Goal: Transaction & Acquisition: Purchase product/service

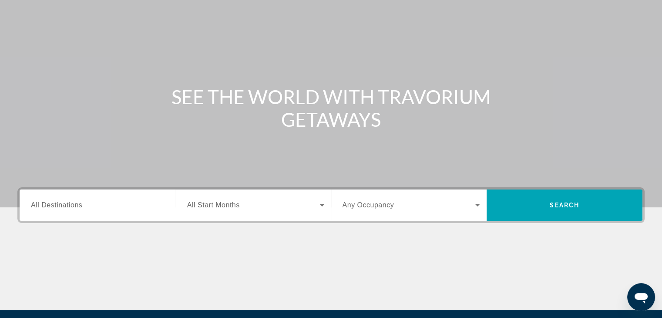
scroll to position [153, 0]
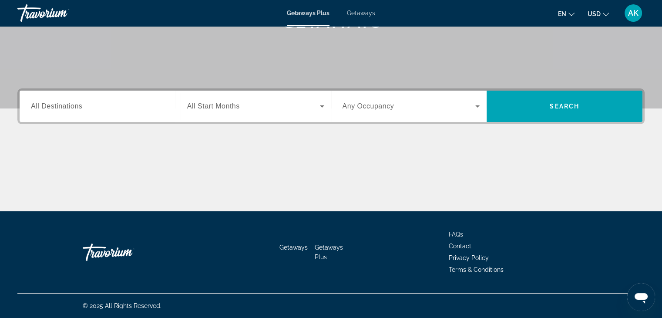
click at [150, 112] on div "Search widget" at bounding box center [100, 106] width 138 height 25
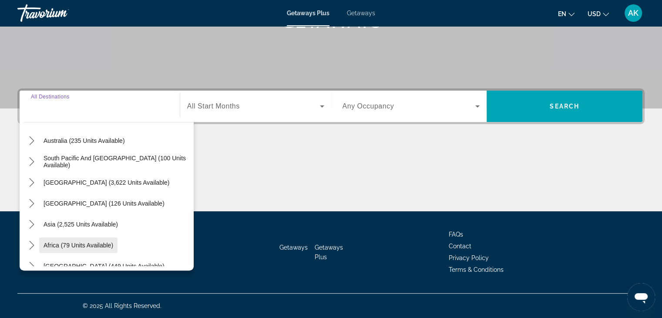
scroll to position [87, 0]
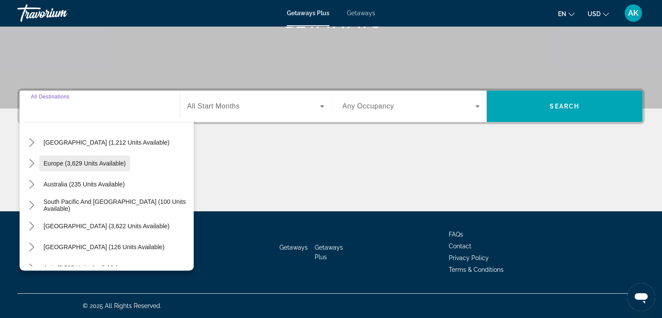
click at [83, 168] on span "Select destination: Europe (3,629 units available)" at bounding box center [84, 163] width 91 height 21
type input "**********"
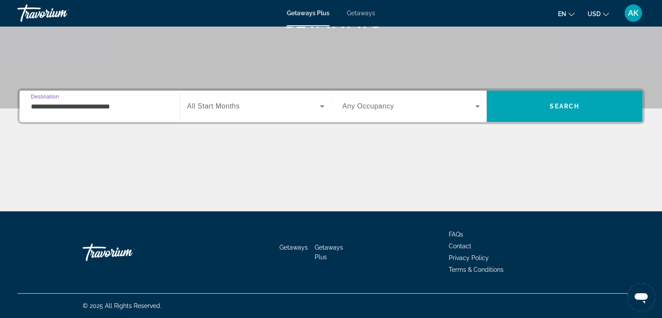
click at [467, 107] on span "Search widget" at bounding box center [409, 106] width 133 height 10
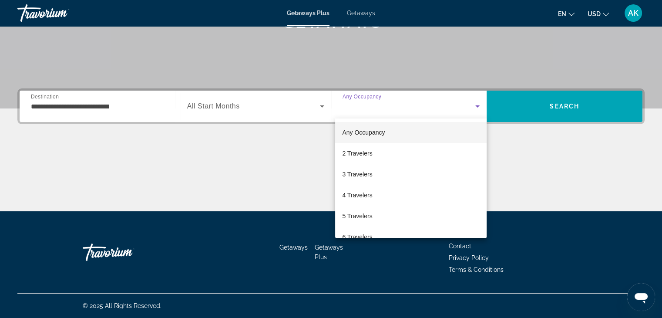
click at [437, 138] on mat-option "Any Occupancy" at bounding box center [410, 132] width 151 height 21
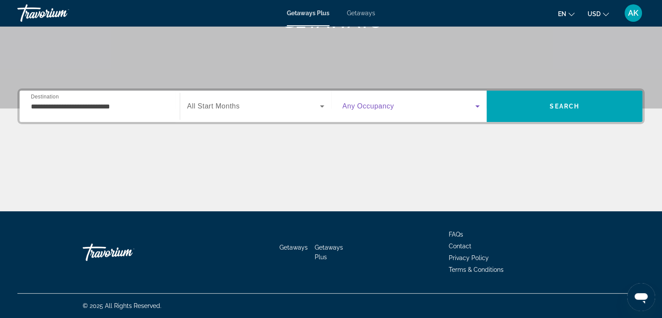
click at [475, 108] on icon "Search widget" at bounding box center [477, 106] width 10 height 10
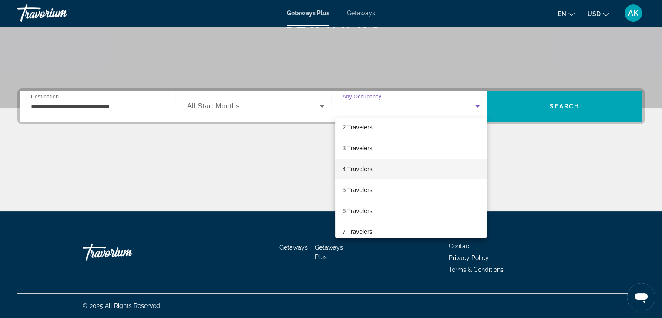
scroll to position [0, 0]
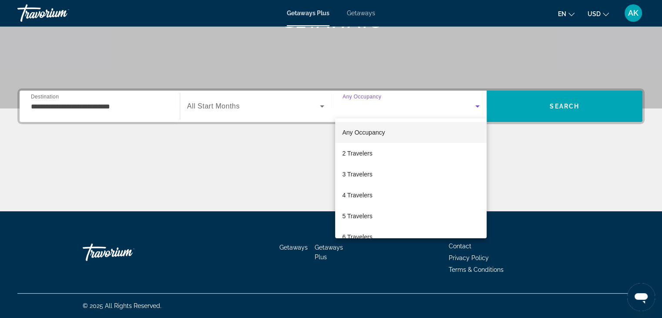
click at [368, 132] on span "Any Occupancy" at bounding box center [363, 132] width 43 height 7
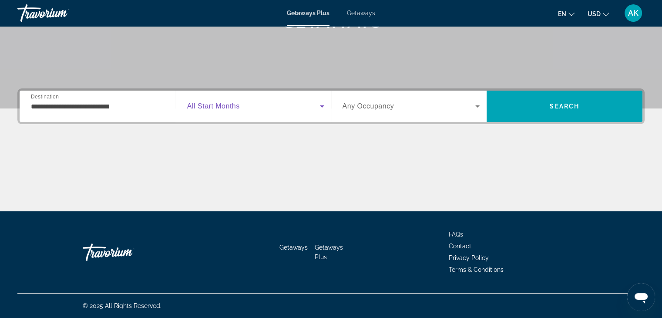
click at [303, 106] on span "Search widget" at bounding box center [253, 106] width 133 height 10
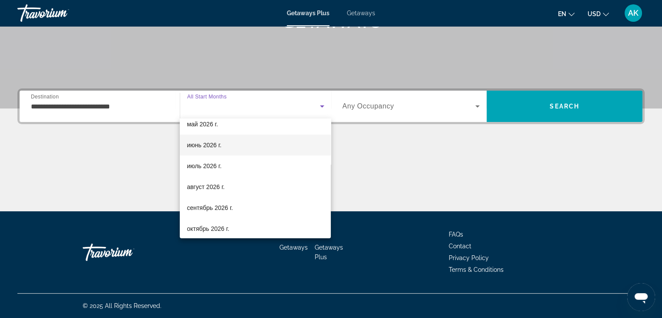
scroll to position [179, 0]
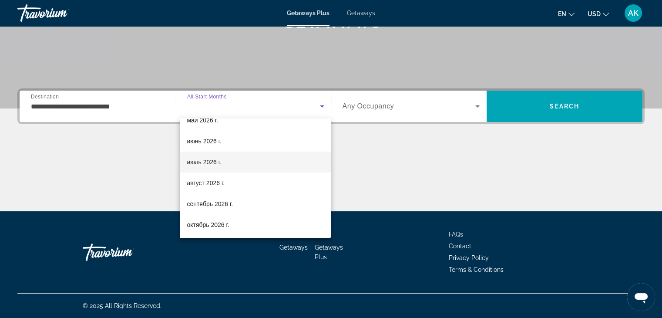
click at [219, 166] on span "июль 2026 г." at bounding box center [204, 162] width 35 height 10
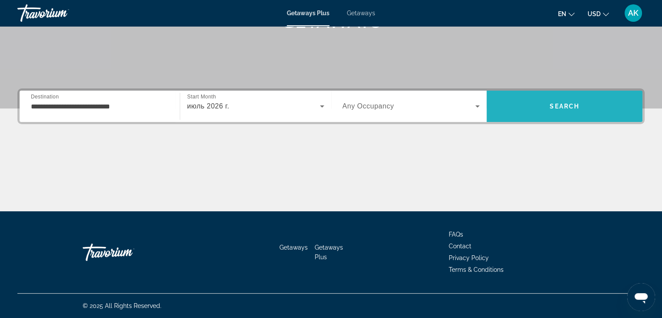
click at [559, 105] on span "Search" at bounding box center [565, 106] width 30 height 7
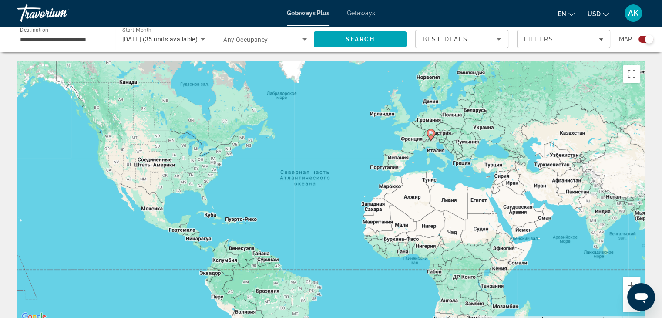
click at [85, 40] on input "**********" at bounding box center [62, 39] width 84 height 10
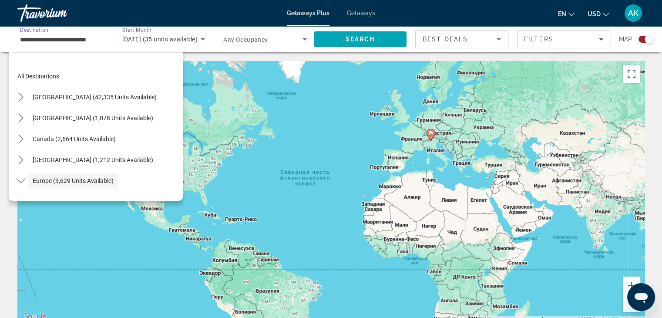
click at [357, 8] on div "Getaways Plus Getaways en English Español Français Italiano Português русский U…" at bounding box center [331, 13] width 662 height 23
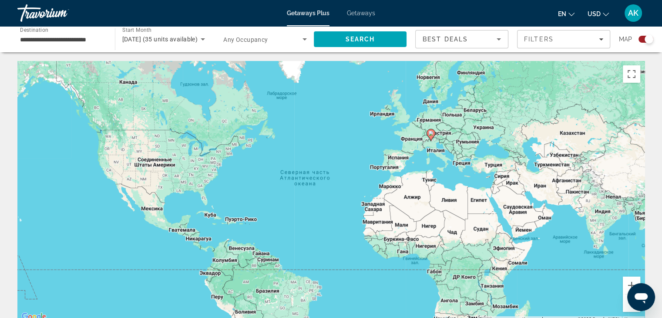
click at [357, 13] on span "Getaways" at bounding box center [361, 13] width 28 height 7
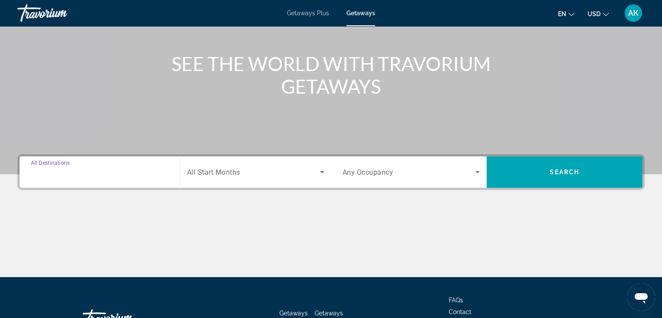
click at [115, 170] on input "Destination All Destinations" at bounding box center [100, 172] width 138 height 10
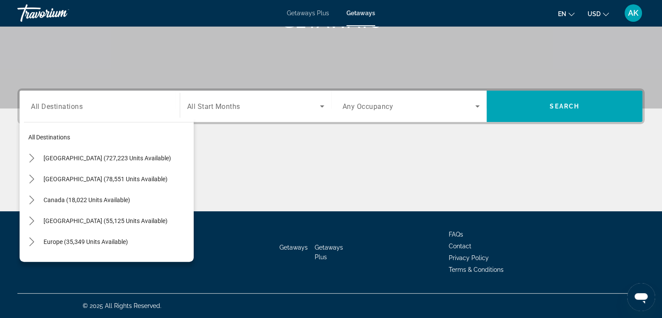
click at [395, 201] on div "Main content" at bounding box center [330, 178] width 627 height 65
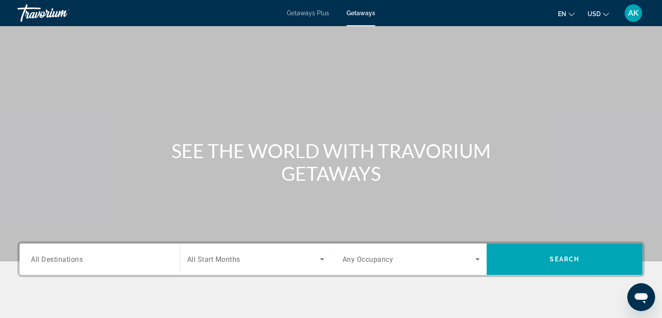
click at [576, 13] on ul "en English Español Français Italiano Português русский USD USD ($) MXN (Mex$) C…" at bounding box center [590, 13] width 64 height 14
click at [572, 13] on icon "Change language" at bounding box center [572, 14] width 6 height 6
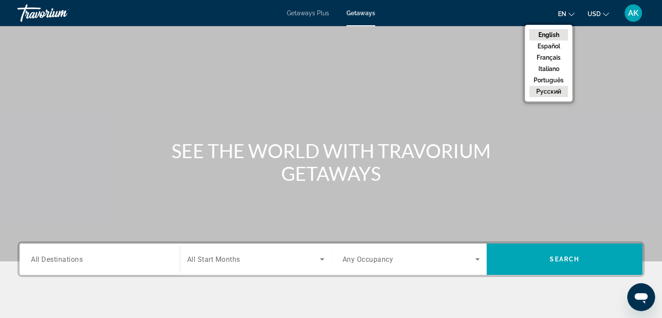
click at [550, 92] on button "русский" at bounding box center [548, 91] width 39 height 11
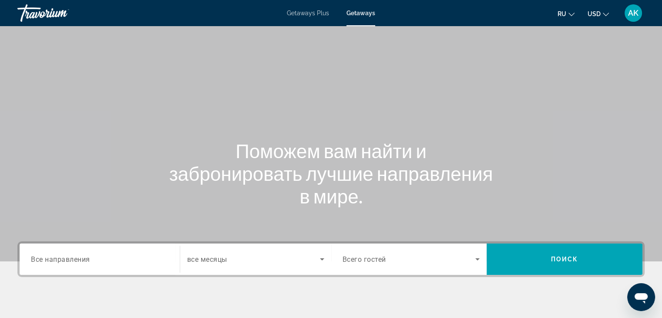
click at [318, 15] on span "Getaways Plus" at bounding box center [308, 13] width 42 height 7
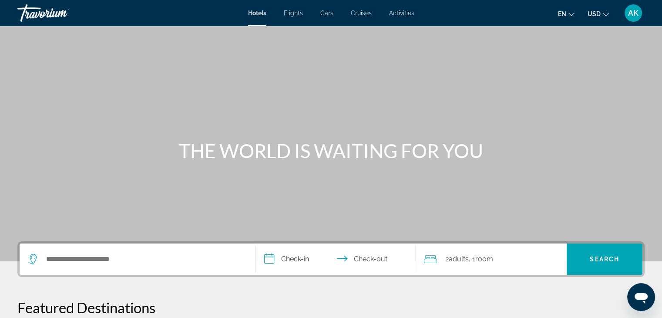
click at [364, 16] on span "Cruises" at bounding box center [361, 13] width 21 height 7
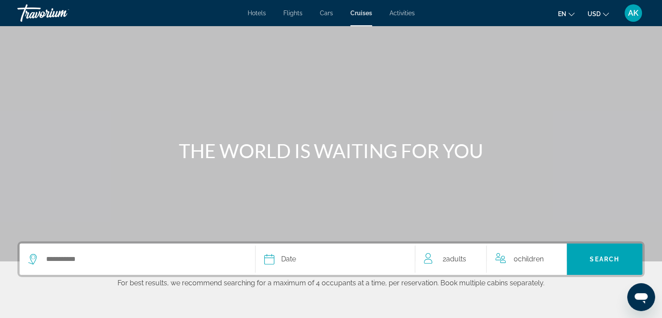
click at [567, 14] on button "en English Español Français Italiano Português русский" at bounding box center [566, 13] width 17 height 13
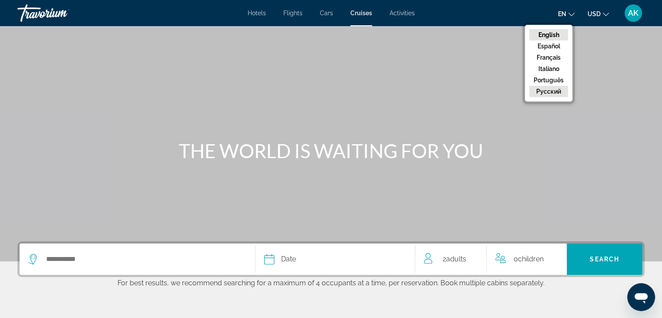
click at [548, 89] on button "русский" at bounding box center [548, 91] width 39 height 11
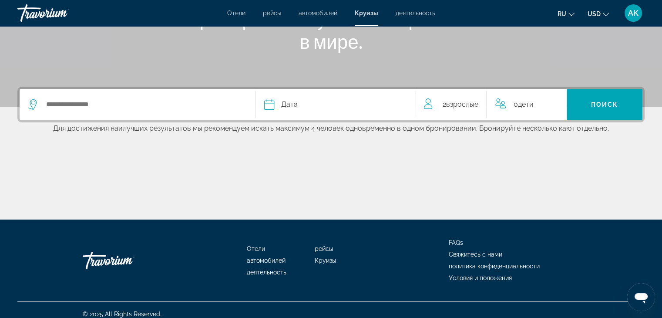
scroll to position [162, 0]
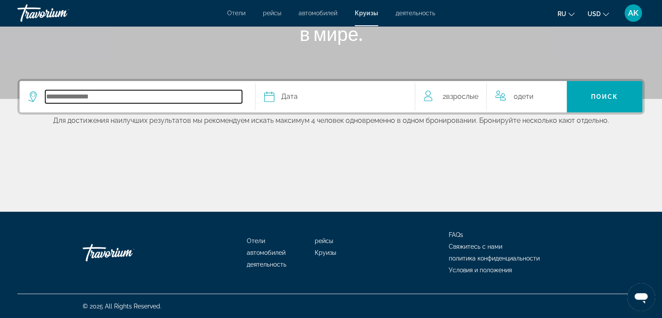
click at [153, 98] on input "Select cruise destination" at bounding box center [143, 96] width 197 height 13
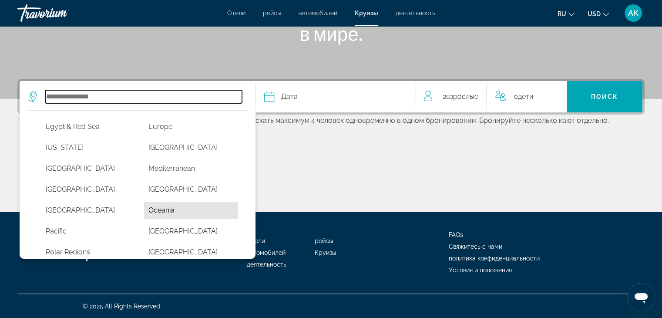
scroll to position [131, 0]
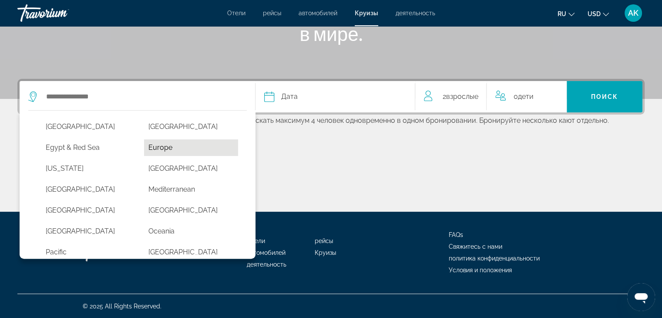
click at [162, 145] on button "Europe" at bounding box center [191, 147] width 94 height 17
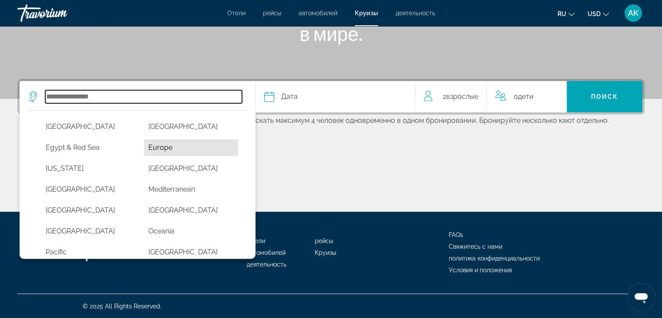
type input "******"
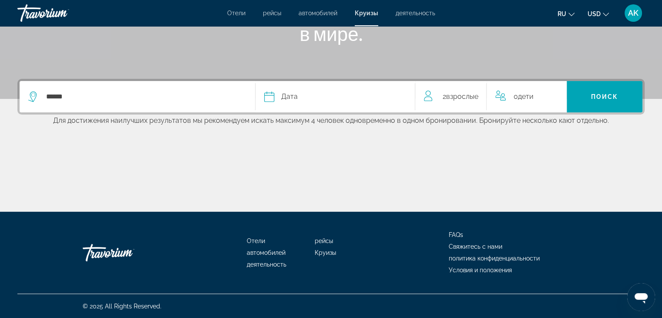
click at [307, 99] on div "Дата" at bounding box center [335, 97] width 142 height 12
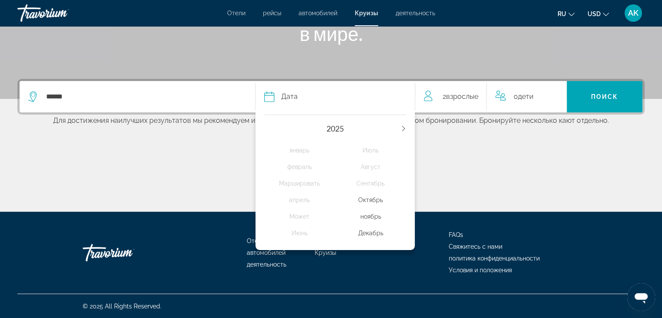
click at [401, 128] on icon "Next year" at bounding box center [403, 128] width 5 height 5
click at [366, 165] on div "Август" at bounding box center [370, 167] width 71 height 16
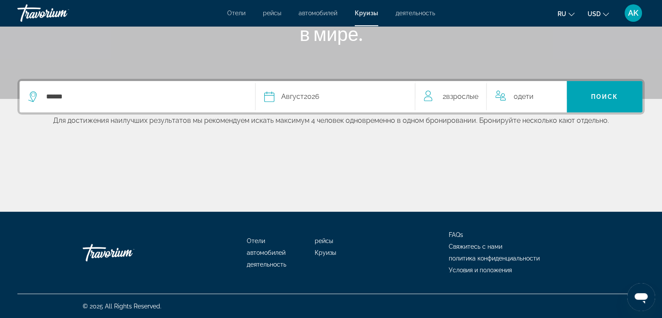
click at [451, 98] on span "Взрослые" at bounding box center [462, 96] width 32 height 8
click at [428, 94] on icon "Decrement adults" at bounding box center [428, 95] width 8 height 10
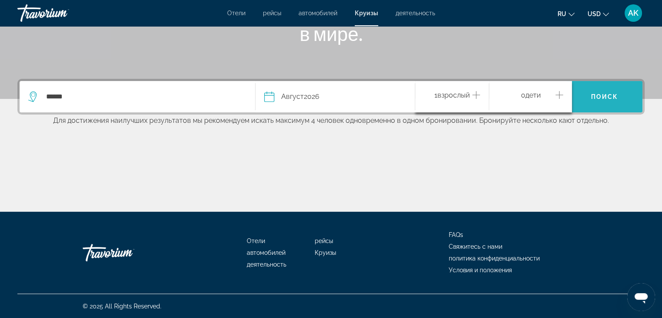
click at [601, 99] on span "Поиск" at bounding box center [604, 96] width 27 height 7
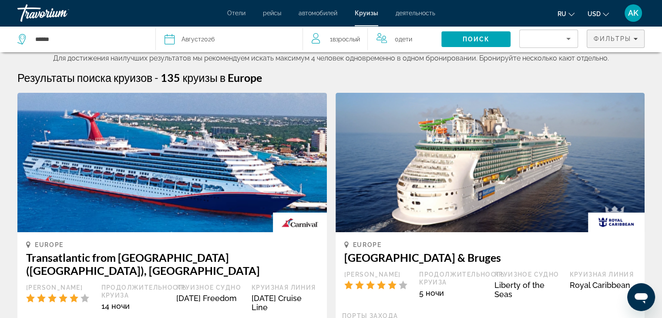
click at [625, 39] on span "Фильтры" at bounding box center [612, 38] width 37 height 7
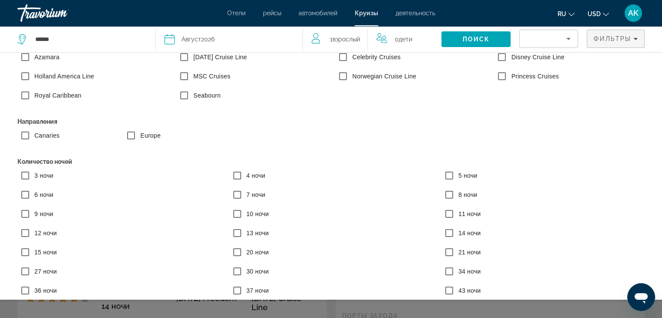
scroll to position [44, 0]
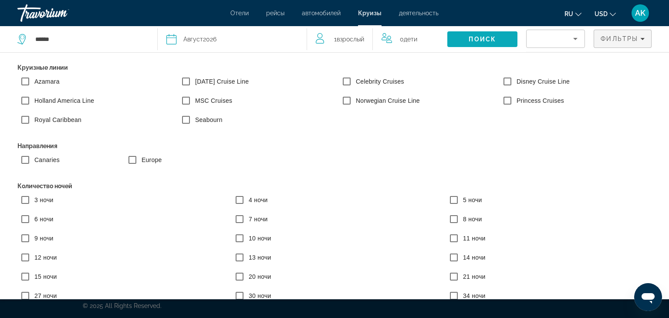
click at [480, 43] on span "Search" at bounding box center [482, 39] width 70 height 21
click at [481, 30] on span "Search" at bounding box center [482, 39] width 70 height 21
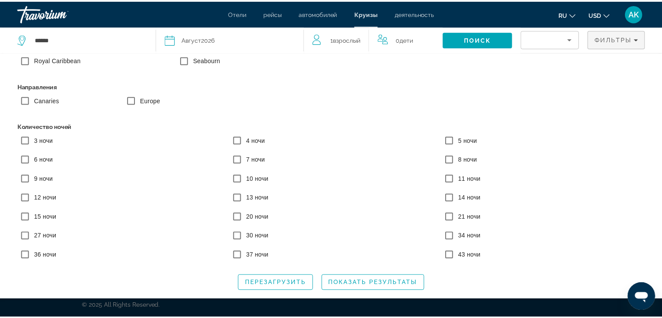
scroll to position [63, 0]
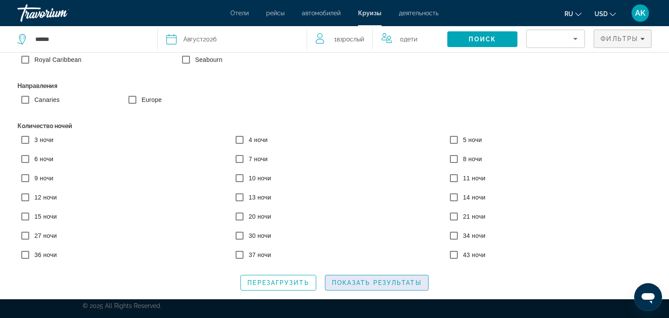
click at [353, 286] on span "Показать результаты" at bounding box center [377, 282] width 90 height 7
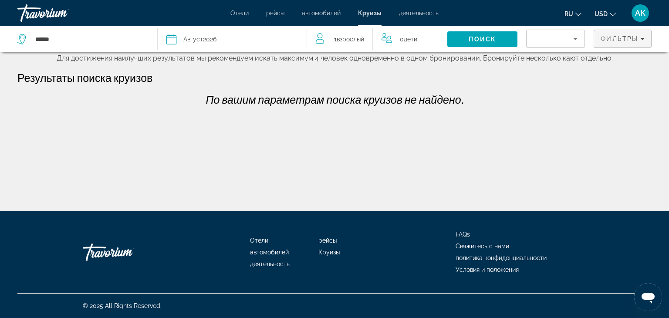
click at [612, 42] on span "Фильтры" at bounding box center [618, 38] width 37 height 7
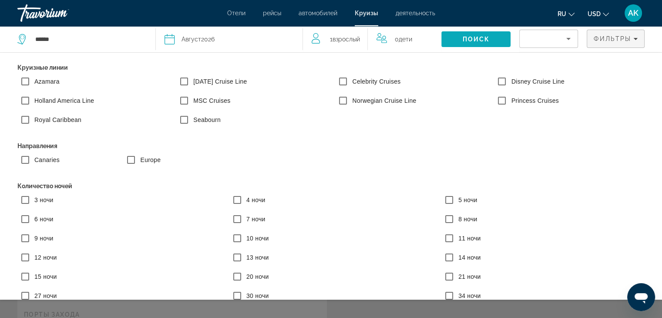
click at [472, 41] on span "Поиск" at bounding box center [476, 39] width 27 height 7
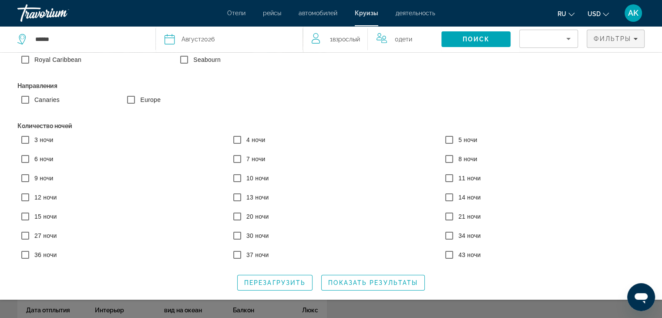
scroll to position [174, 0]
click at [348, 282] on span "Показать результаты" at bounding box center [373, 282] width 90 height 7
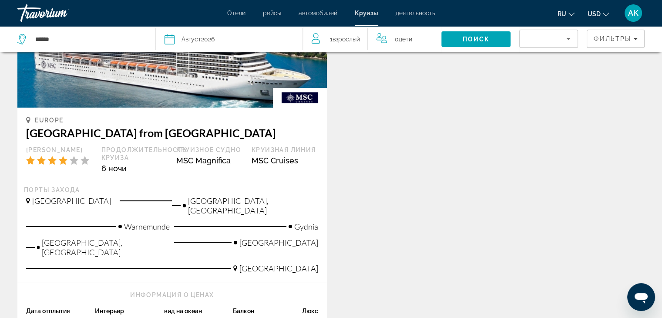
scroll to position [111, 0]
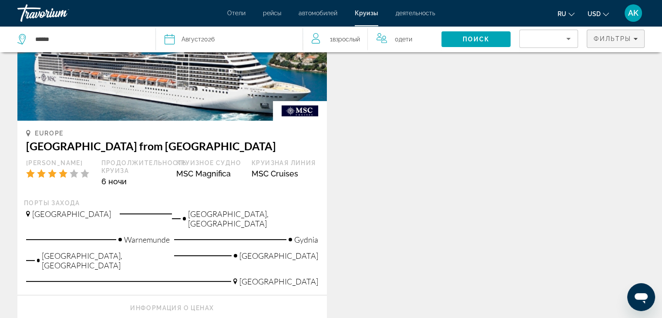
click at [605, 44] on span "Filters" at bounding box center [615, 38] width 57 height 21
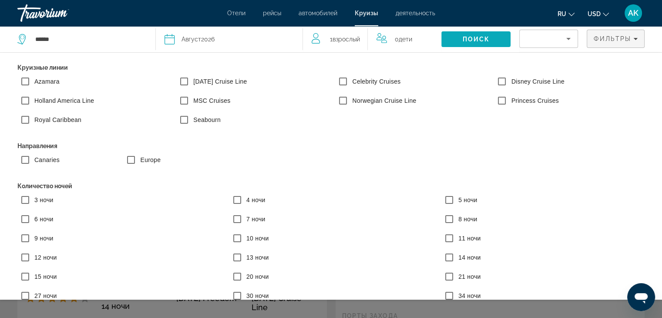
click at [460, 35] on span "Search" at bounding box center [475, 39] width 69 height 21
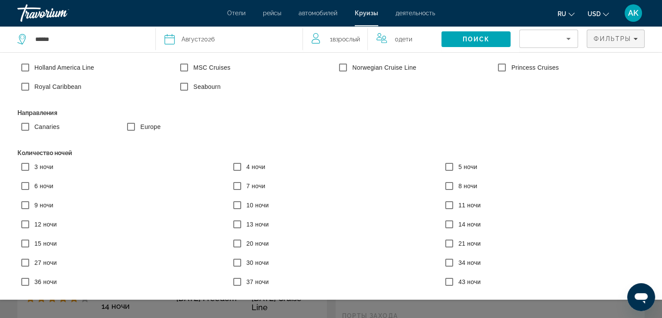
scroll to position [63, 0]
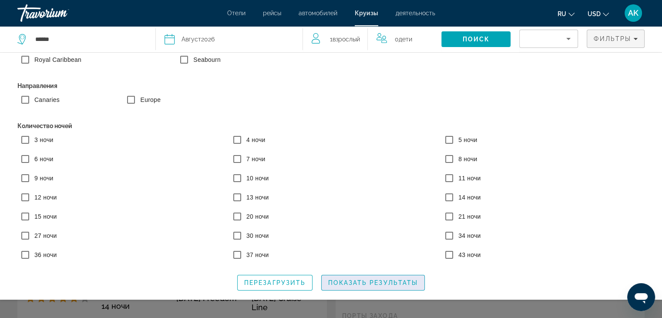
click at [357, 285] on span "Показать результаты" at bounding box center [373, 282] width 90 height 7
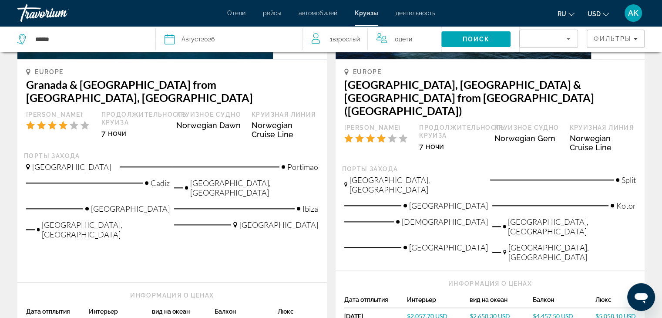
scroll to position [1060, 0]
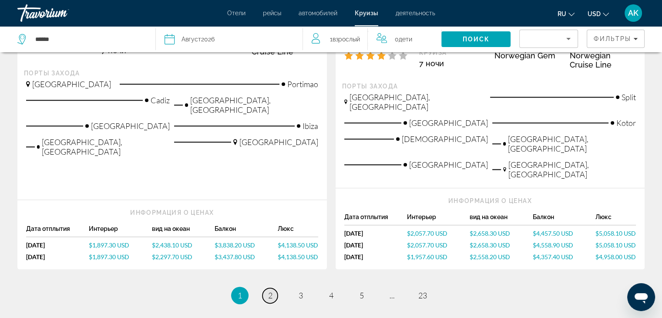
click at [274, 288] on link "page 2" at bounding box center [269, 295] width 15 height 15
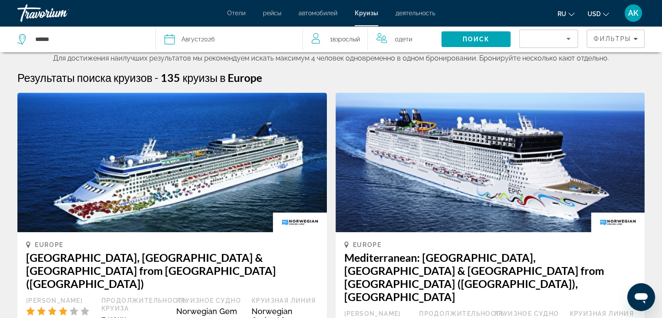
click at [620, 26] on mat-toolbar "Отели рейсы автомобилей Круизы деятельность Отели рейсы автомобилей Круизы деят…" at bounding box center [331, 13] width 662 height 26
click at [619, 37] on span "Фильтры" at bounding box center [612, 38] width 37 height 7
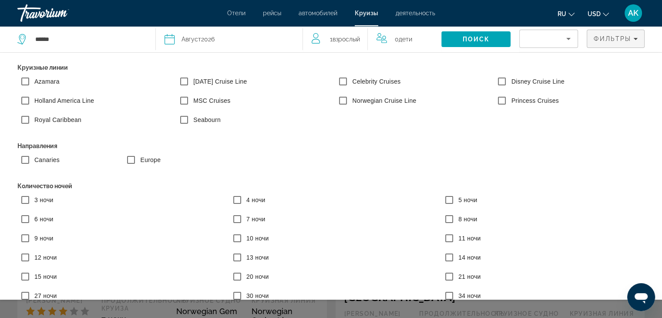
click at [561, 39] on div "Sort by" at bounding box center [547, 39] width 40 height 10
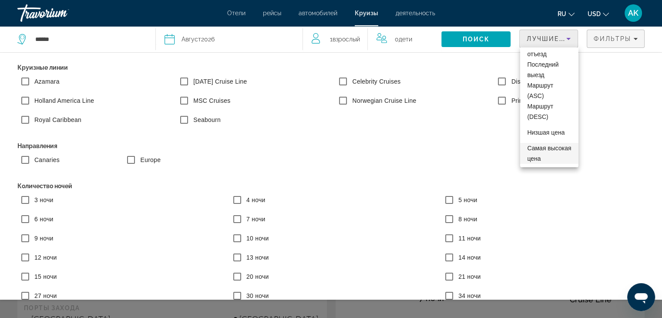
scroll to position [87, 0]
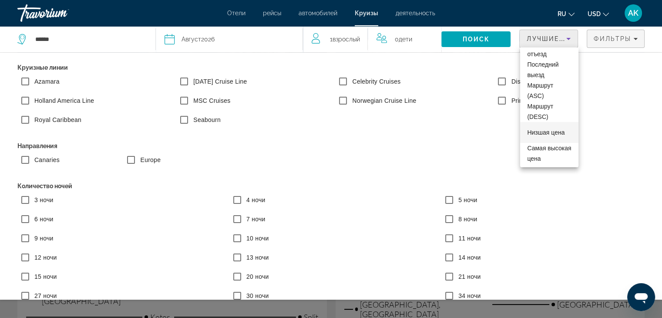
click at [549, 129] on span "Низшая цена" at bounding box center [545, 132] width 37 height 7
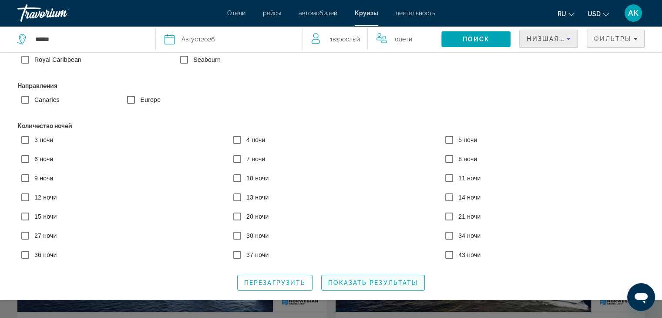
scroll to position [392, 0]
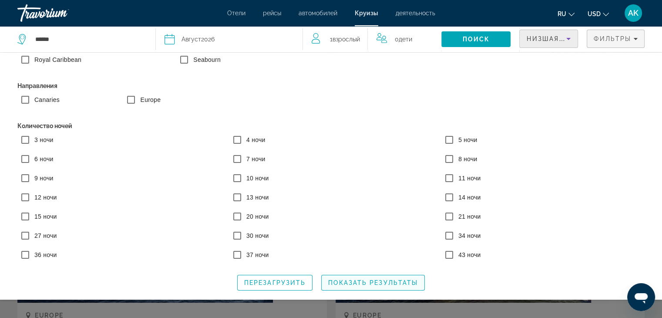
click at [380, 285] on span "Показать результаты" at bounding box center [373, 282] width 90 height 7
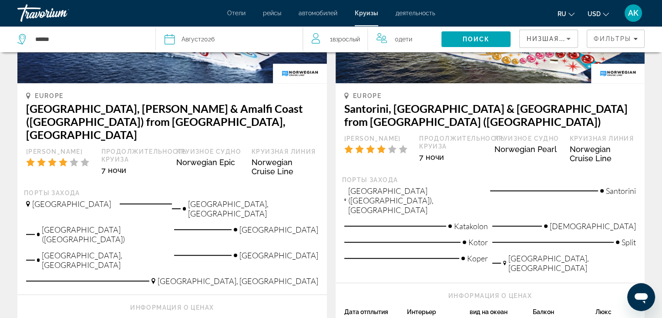
scroll to position [609, 0]
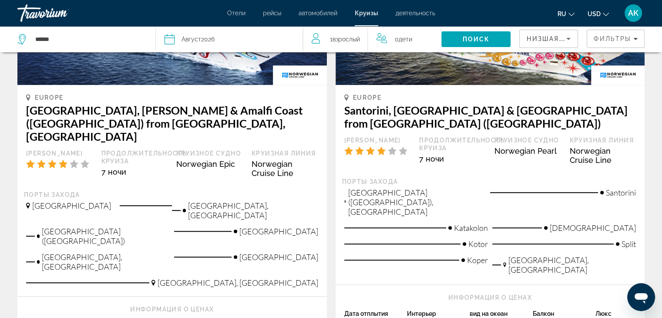
click at [587, 33] on div "Низшая цена Фильтры" at bounding box center [581, 39] width 125 height 26
click at [607, 38] on span "Фильтры" at bounding box center [612, 38] width 37 height 7
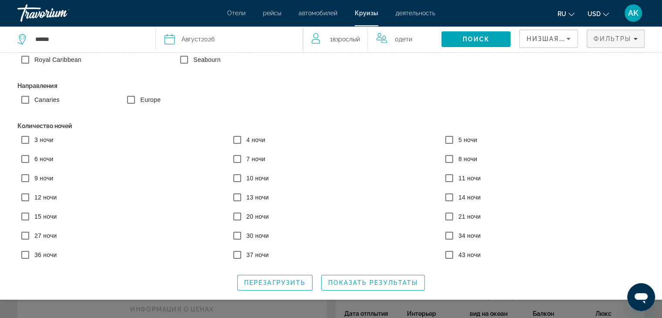
scroll to position [63, 0]
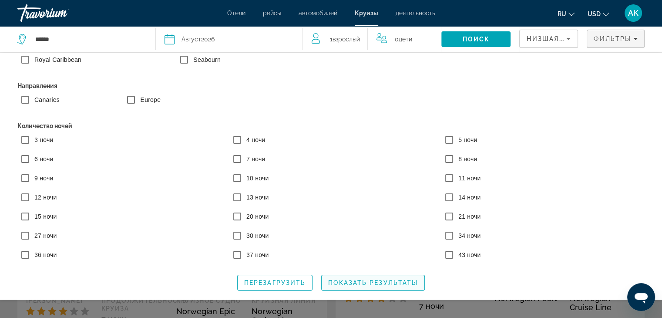
click at [379, 283] on span "Показать результаты" at bounding box center [373, 282] width 90 height 7
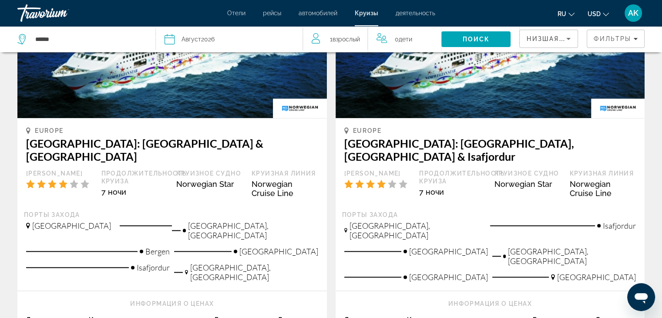
scroll to position [1001, 0]
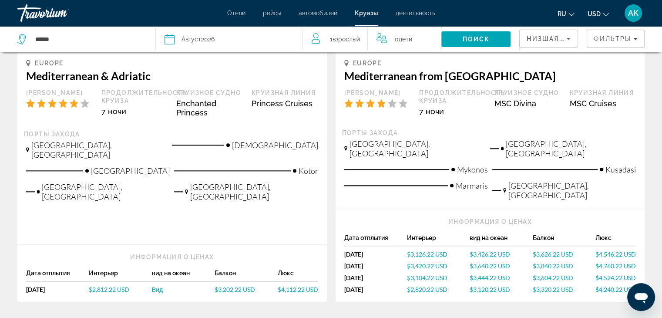
scroll to position [1001, 0]
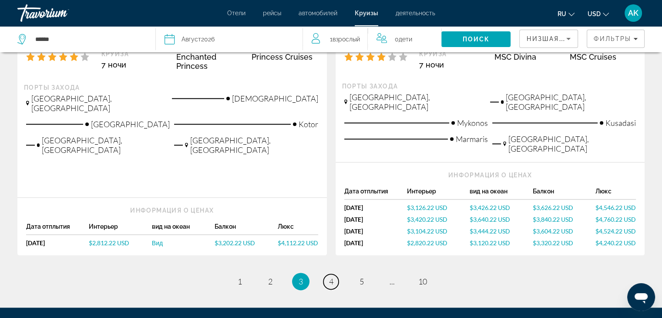
click at [330, 276] on span "4" at bounding box center [331, 281] width 4 height 10
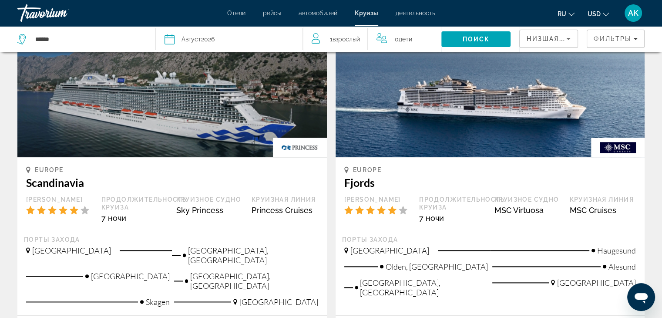
scroll to position [1001, 0]
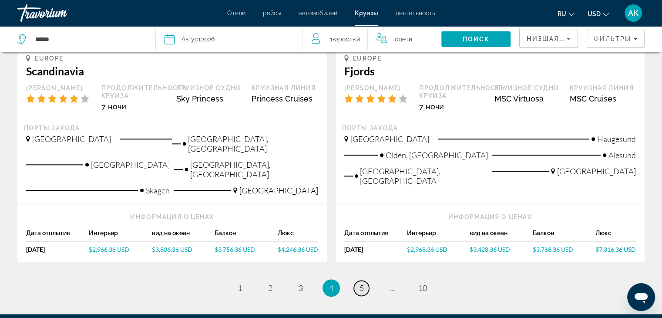
click at [367, 280] on link "page 5" at bounding box center [361, 287] width 15 height 15
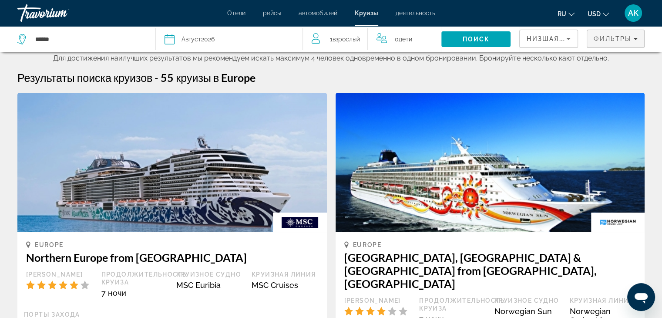
click at [612, 36] on span "Фильтры" at bounding box center [612, 38] width 37 height 7
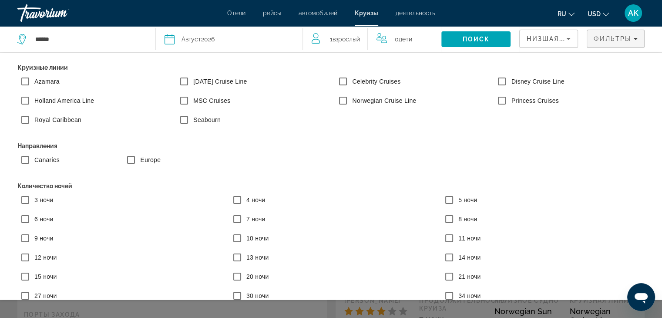
scroll to position [63, 0]
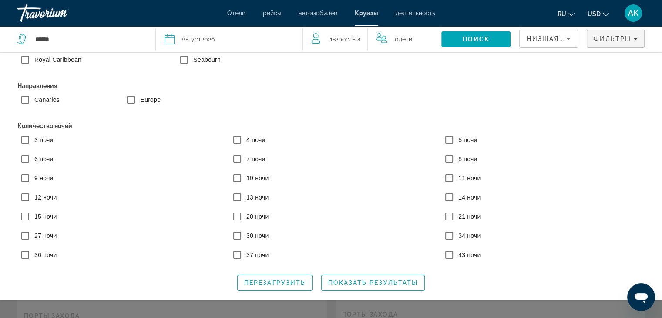
click at [33, 135] on label "3 ночи" at bounding box center [43, 139] width 21 height 9
click at [360, 278] on span "Search widget" at bounding box center [373, 282] width 103 height 21
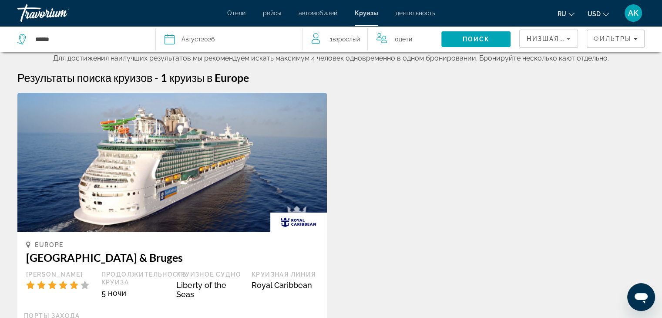
click at [541, 44] on div "Низшая цена" at bounding box center [549, 42] width 44 height 24
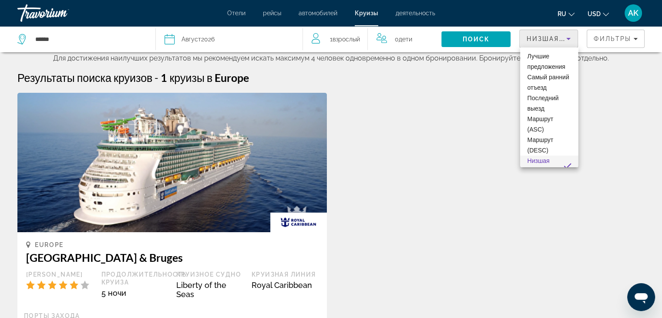
scroll to position [19, 0]
click at [541, 41] on div at bounding box center [331, 159] width 662 height 318
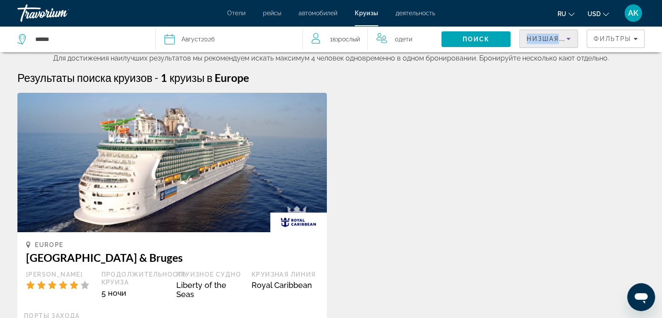
click at [541, 41] on span "Низшая цена" at bounding box center [554, 38] width 54 height 7
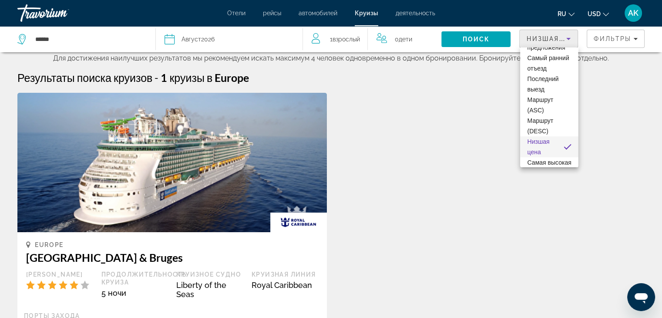
click at [542, 40] on div at bounding box center [331, 159] width 662 height 318
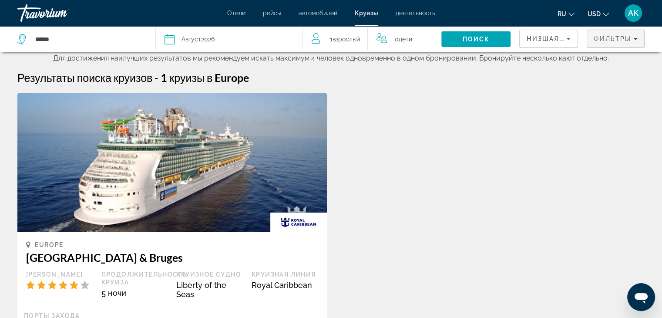
click at [599, 42] on span "Filters" at bounding box center [615, 38] width 57 height 21
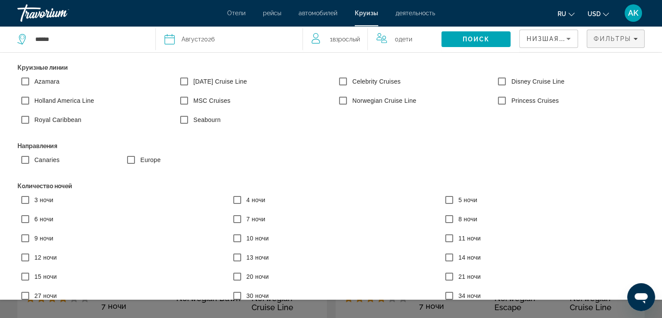
click at [546, 47] on mat-form-field "Низшая цена" at bounding box center [548, 39] width 59 height 18
click at [547, 44] on div "Низшая цена" at bounding box center [549, 42] width 44 height 24
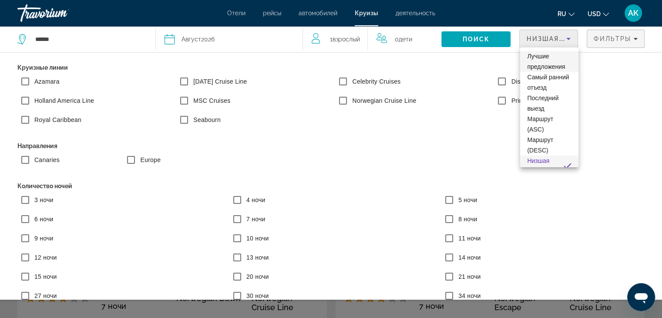
click at [555, 61] on span "Лучшие предложения" at bounding box center [549, 61] width 44 height 21
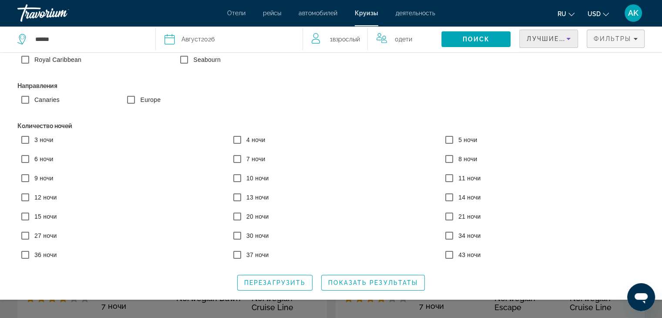
scroll to position [63, 0]
click at [384, 283] on span "Показать результаты" at bounding box center [373, 282] width 90 height 7
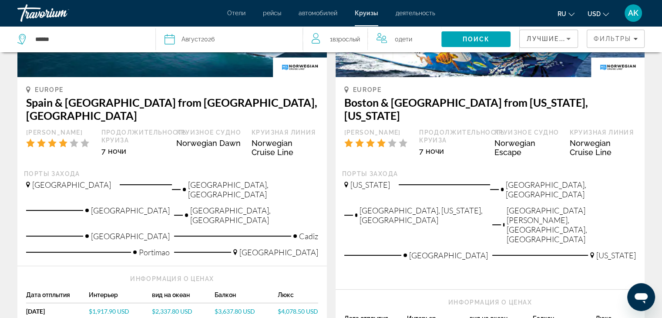
scroll to position [218, 0]
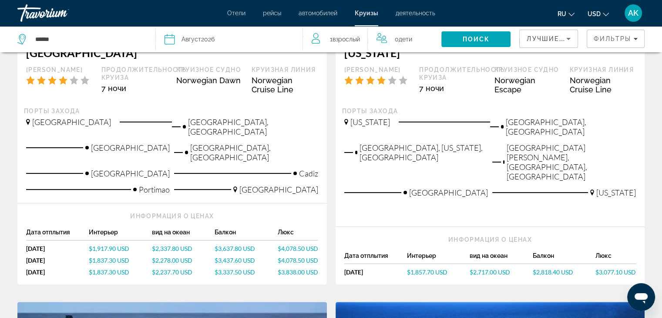
click at [174, 245] on span "$2,337.80 USD" at bounding box center [172, 248] width 40 height 7
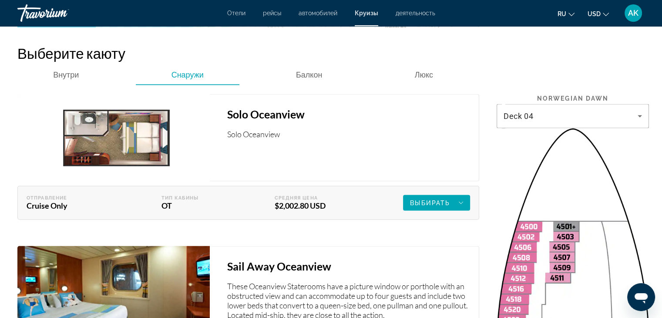
scroll to position [1567, 0]
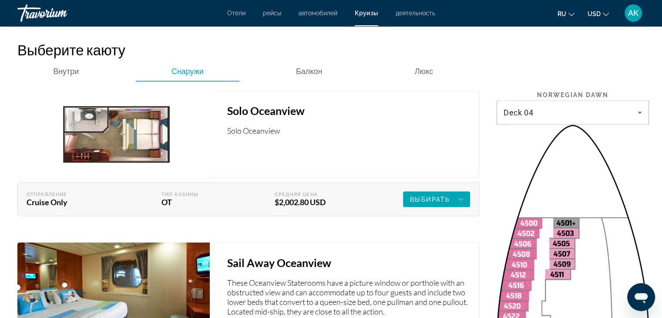
click at [133, 115] on img "Main content" at bounding box center [113, 133] width 192 height 87
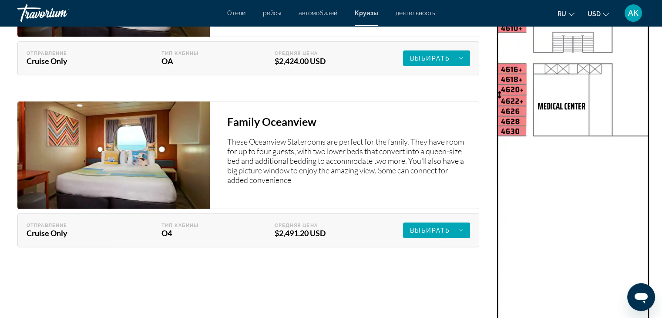
scroll to position [2177, 0]
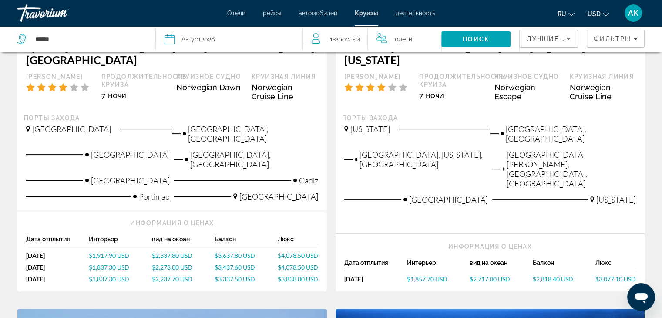
scroll to position [218, 0]
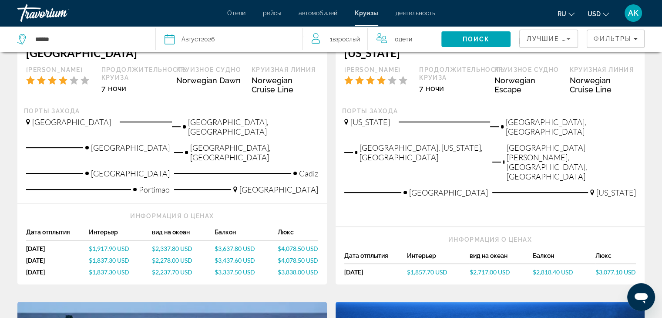
click at [223, 245] on span "$3,637.80 USD" at bounding box center [235, 248] width 40 height 7
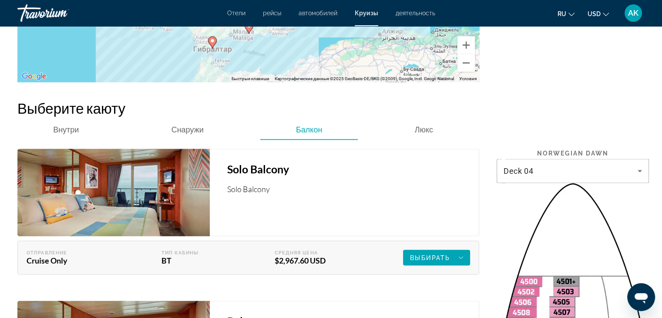
scroll to position [1437, 0]
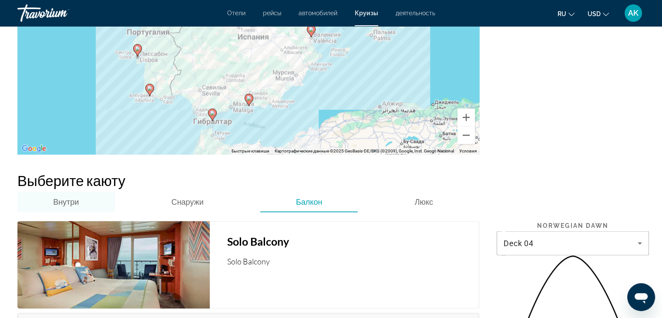
click at [80, 191] on div "Внутри" at bounding box center [66, 201] width 98 height 21
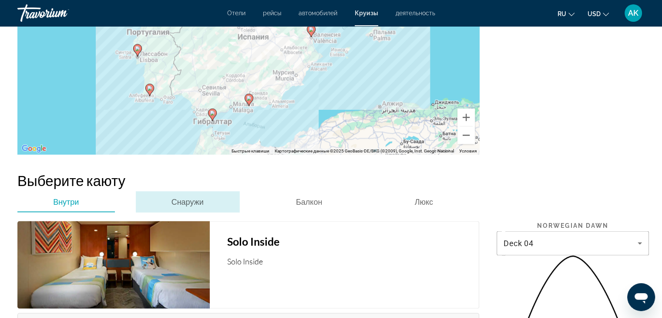
click at [188, 197] on span "Снаружи" at bounding box center [188, 202] width 32 height 10
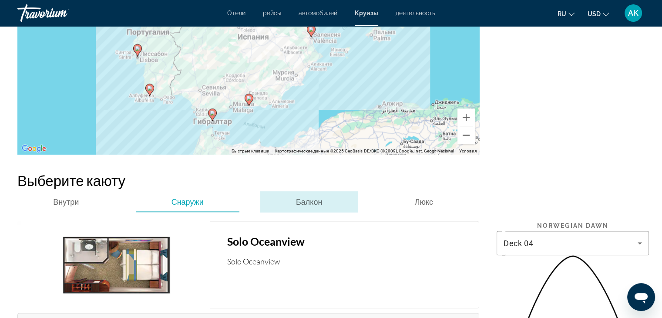
click at [283, 191] on div "Балкон" at bounding box center [309, 201] width 98 height 21
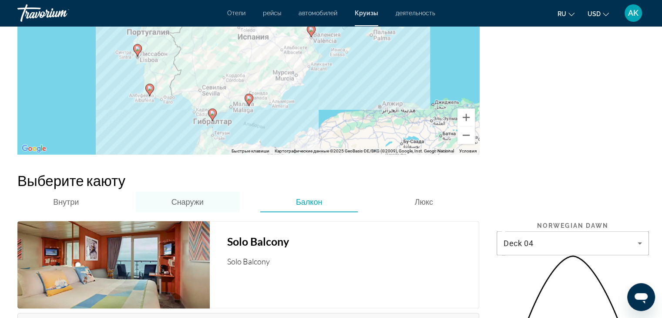
click at [184, 197] on span "Снаружи" at bounding box center [188, 202] width 32 height 10
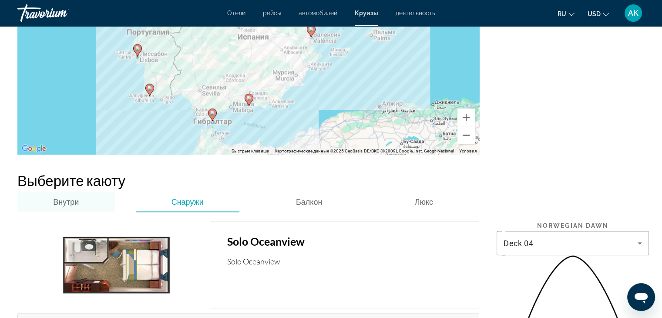
click at [79, 191] on div "Внутри" at bounding box center [66, 201] width 98 height 21
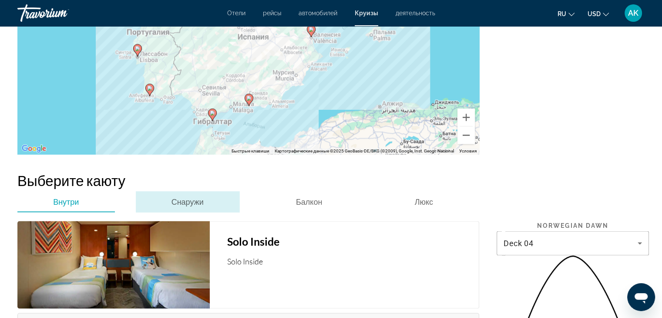
click at [188, 197] on span "Снаружи" at bounding box center [188, 202] width 32 height 10
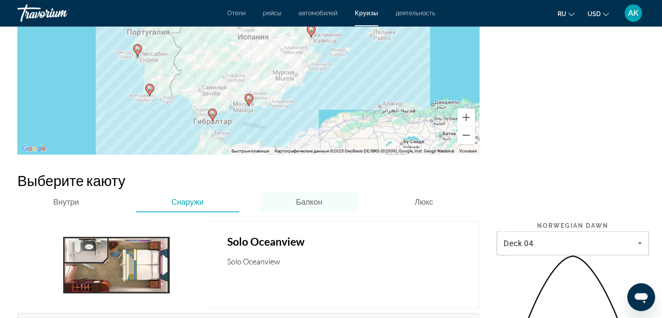
click at [293, 191] on div "Балкон" at bounding box center [309, 201] width 98 height 21
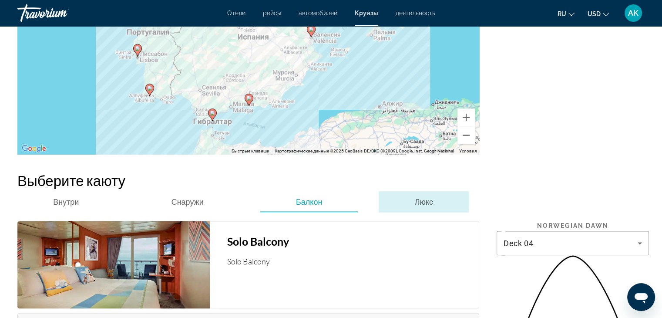
click at [408, 191] on div "Люкс" at bounding box center [424, 201] width 90 height 21
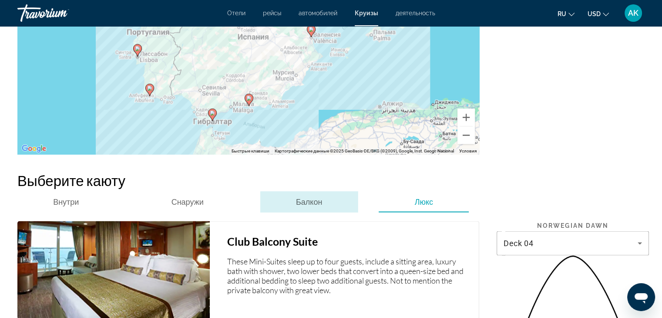
click at [315, 197] on span "Балкон" at bounding box center [309, 202] width 26 height 10
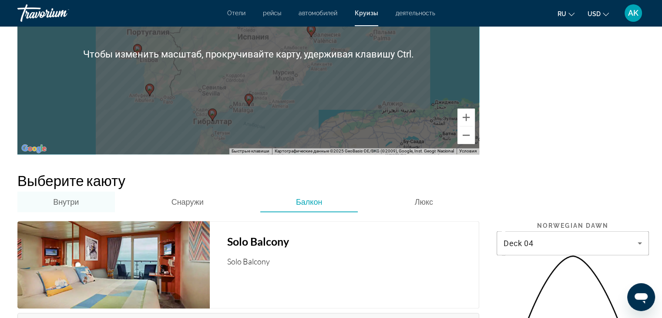
click at [67, 191] on span "Внутри" at bounding box center [66, 201] width 26 height 21
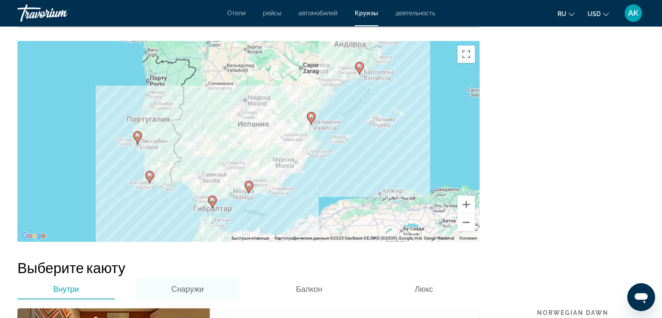
click at [182, 284] on span "Снаружи" at bounding box center [188, 289] width 32 height 10
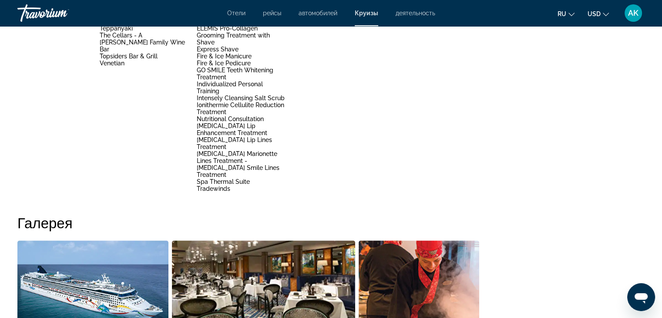
scroll to position [740, 0]
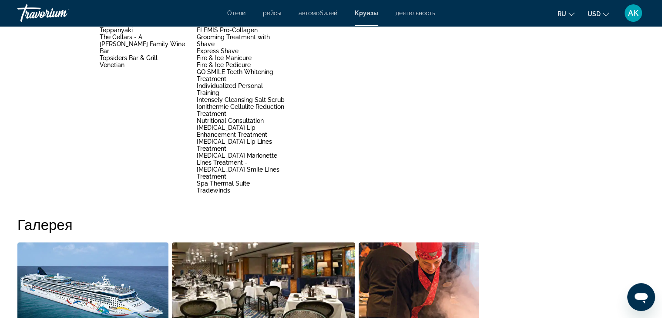
click at [43, 16] on div "Travorium" at bounding box center [60, 13] width 87 height 23
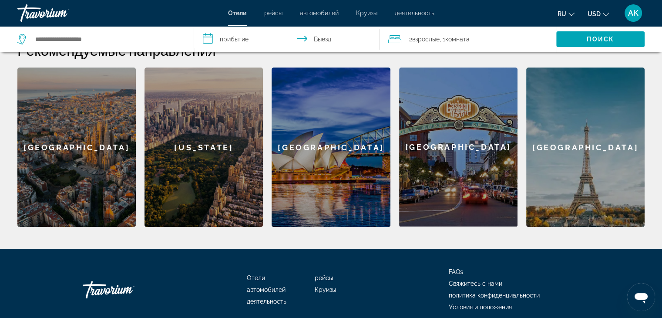
scroll to position [295, 0]
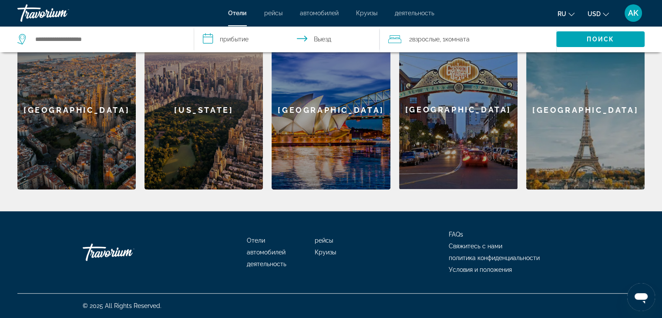
click at [323, 250] on span "Круизы" at bounding box center [325, 252] width 21 height 7
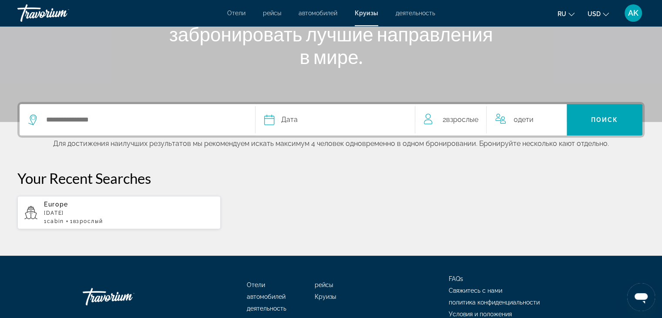
scroll to position [87, 0]
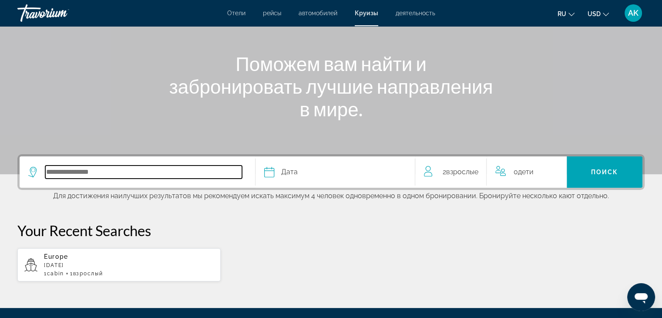
click at [178, 175] on input "Select cruise destination" at bounding box center [143, 171] width 197 height 13
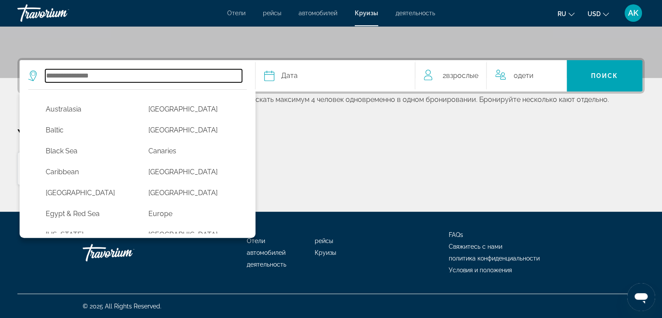
scroll to position [131, 0]
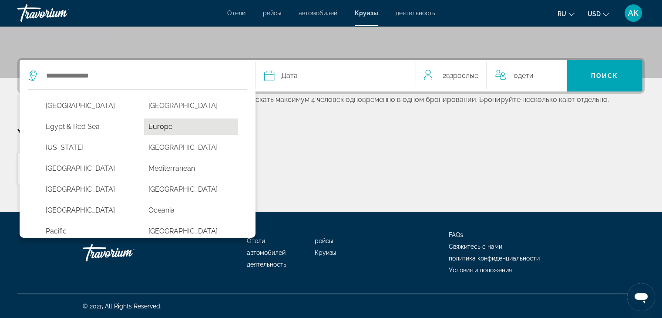
click at [172, 130] on button "Europe" at bounding box center [191, 126] width 94 height 17
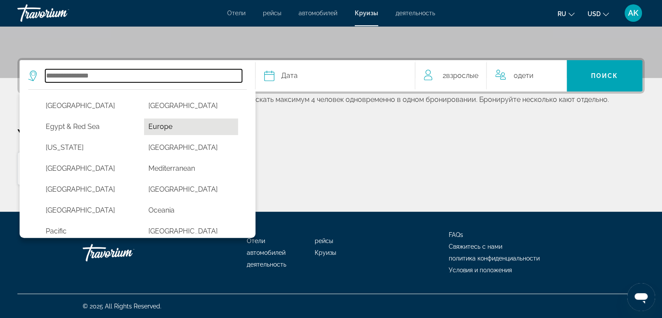
type input "******"
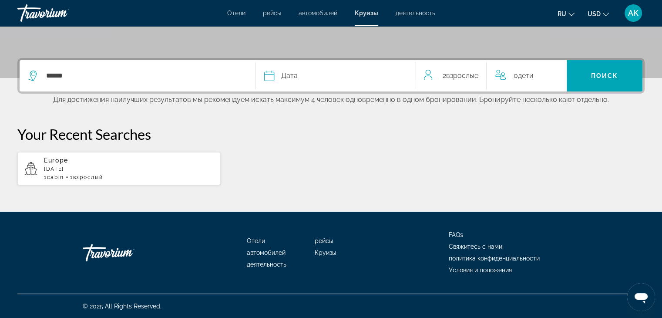
click at [321, 68] on button "Дата январь февраль Маршировать апрель Может Июнь Июль Август Сентябрь Октябрь …" at bounding box center [335, 75] width 142 height 31
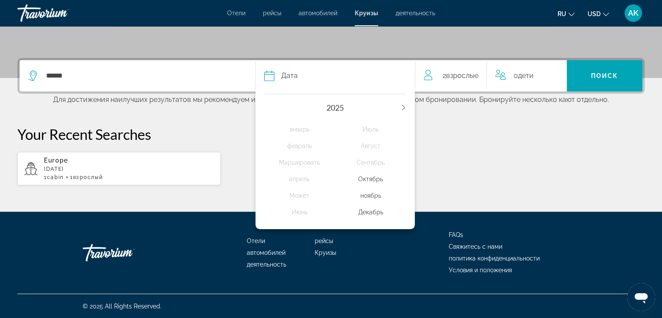
click at [404, 108] on icon "Next year" at bounding box center [403, 107] width 3 height 5
click at [308, 128] on div "январь" at bounding box center [299, 129] width 71 height 16
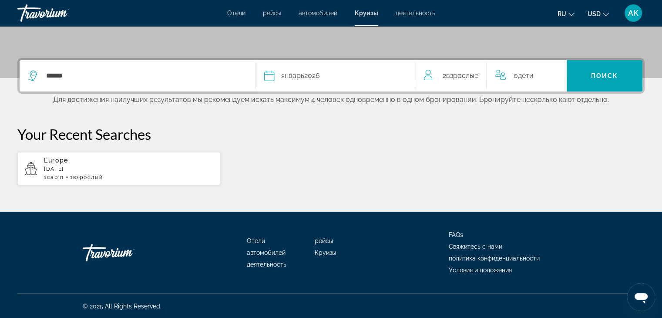
click at [446, 84] on div "2 Взрослый Взрослые" at bounding box center [455, 75] width 63 height 31
click at [426, 78] on icon "Decrement adults" at bounding box center [428, 74] width 8 height 10
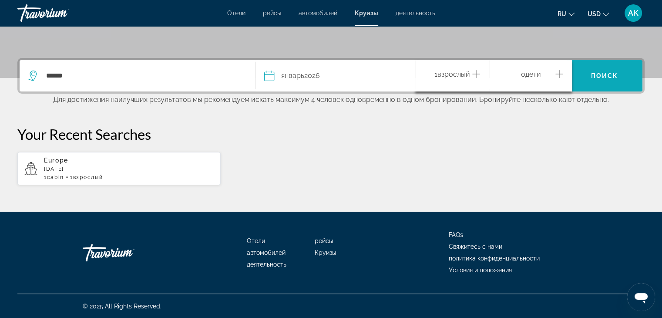
click at [591, 79] on span "Search" at bounding box center [605, 75] width 76 height 21
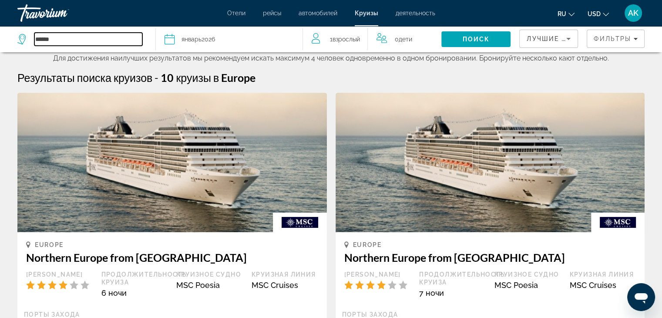
click at [132, 42] on input "******" at bounding box center [88, 39] width 108 height 13
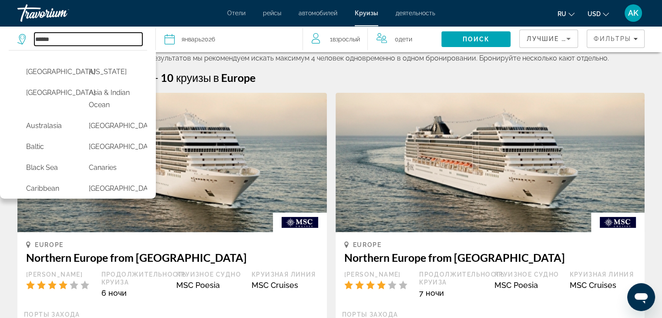
click at [132, 40] on input "******" at bounding box center [88, 39] width 108 height 13
click at [610, 35] on span "Фильтры" at bounding box center [612, 38] width 37 height 7
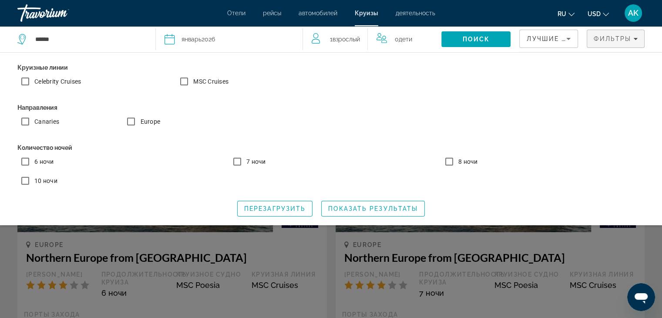
click at [645, 39] on app-cruises-search-filters "Лучшие предложения Фильтры Круизные линии Celebrity Cruises MSC Cruises Направл…" at bounding box center [590, 39] width 143 height 26
click at [637, 40] on icon "Filters" at bounding box center [635, 39] width 4 height 4
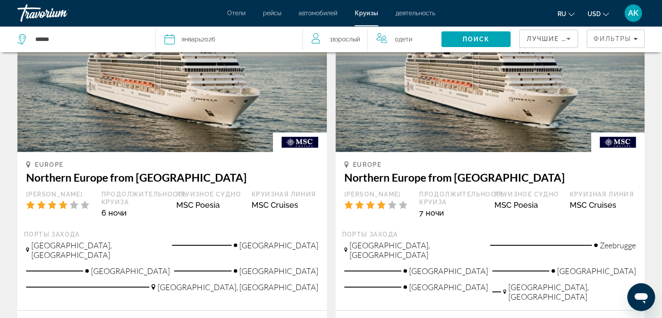
scroll to position [174, 0]
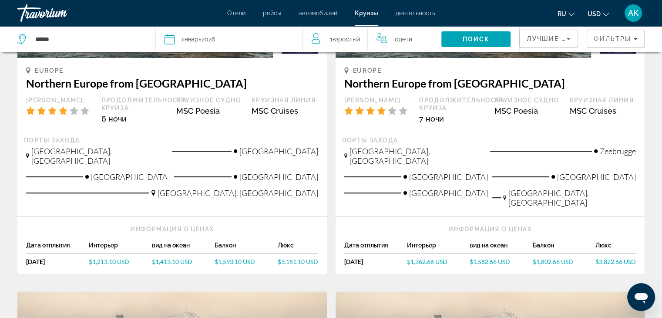
click at [301, 258] on span "$3,151.10 USD" at bounding box center [298, 261] width 40 height 7
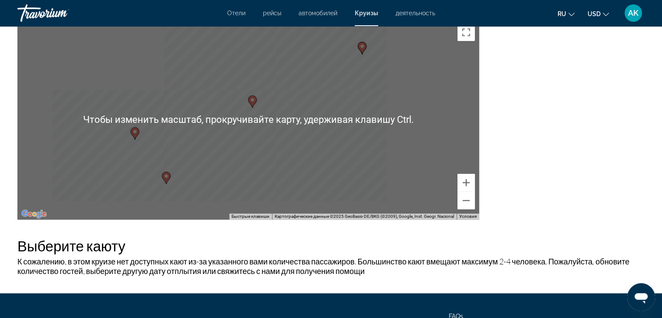
scroll to position [1119, 0]
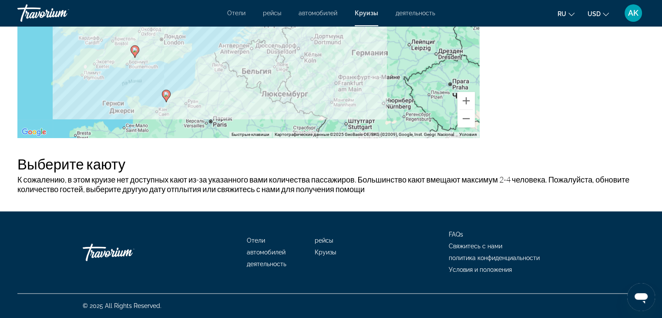
drag, startPoint x: 291, startPoint y: 192, endPoint x: 211, endPoint y: 161, distance: 85.6
click at [211, 161] on h2 "Выберите каюту" at bounding box center [330, 163] width 627 height 17
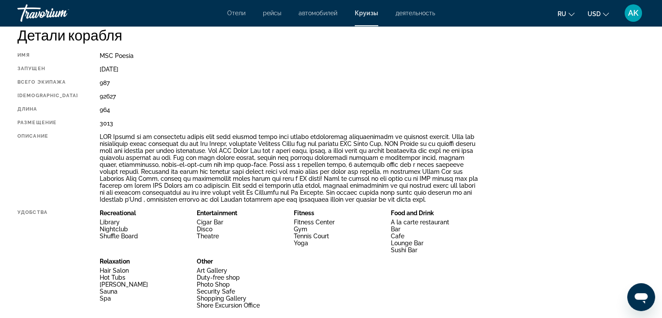
scroll to position [392, 0]
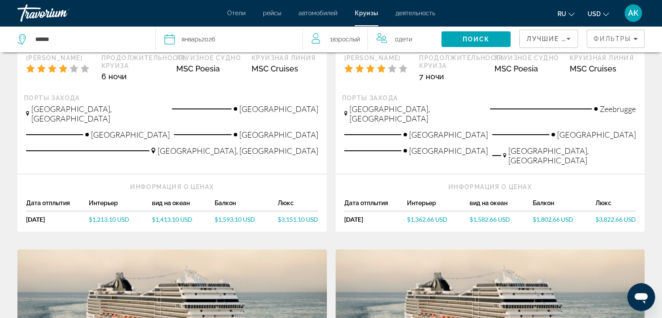
scroll to position [218, 0]
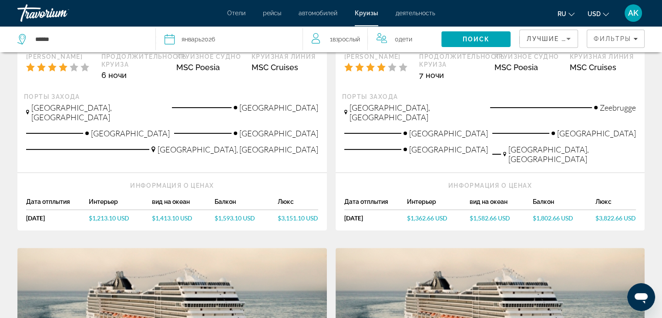
click at [172, 214] on span "$1,413.10 USD" at bounding box center [172, 217] width 40 height 7
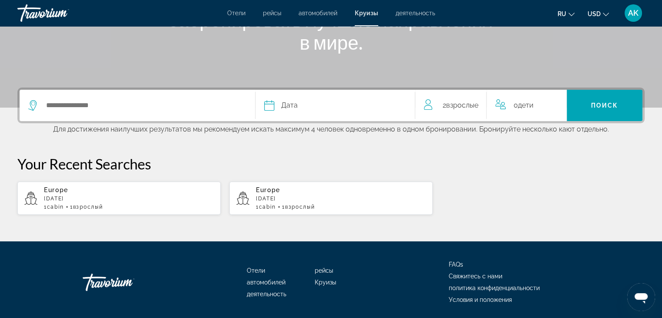
scroll to position [174, 0]
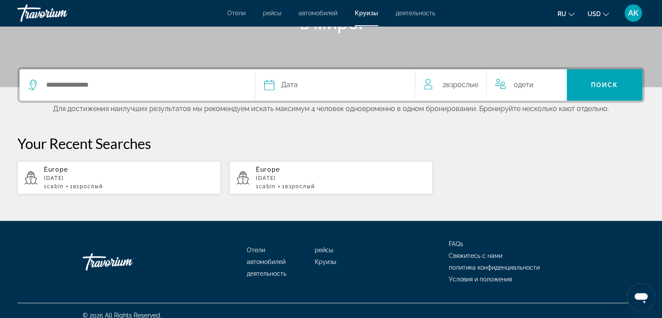
click at [155, 174] on div "Europe [DATE] 1 cabin 1 Взрослый Взрослые" at bounding box center [129, 178] width 170 height 24
type input "******"
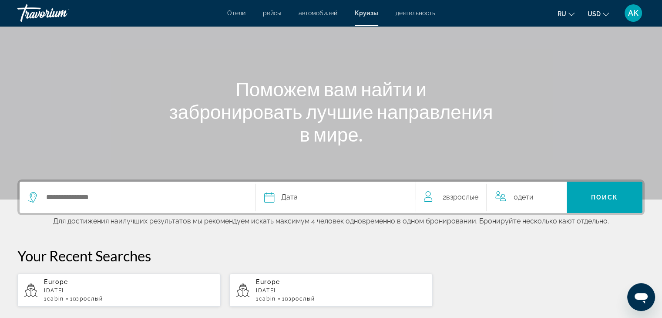
scroll to position [183, 0]
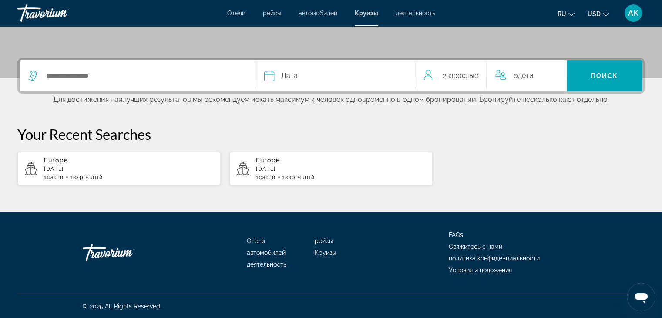
click at [310, 168] on p "[DATE]" at bounding box center [341, 169] width 170 height 6
type input "******"
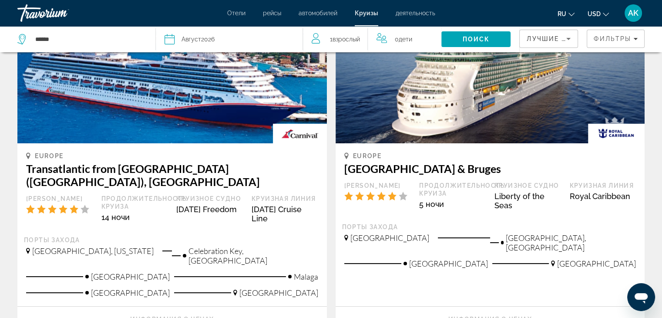
scroll to position [174, 0]
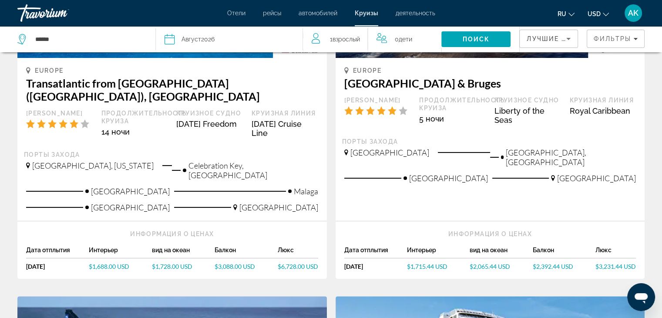
click at [176, 262] on span "$1,728.00 USD" at bounding box center [172, 265] width 40 height 7
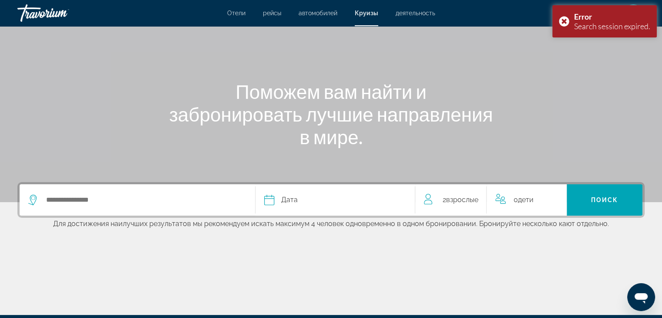
scroll to position [162, 0]
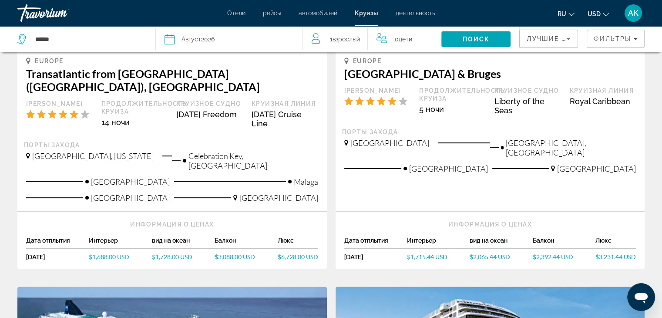
scroll to position [218, 0]
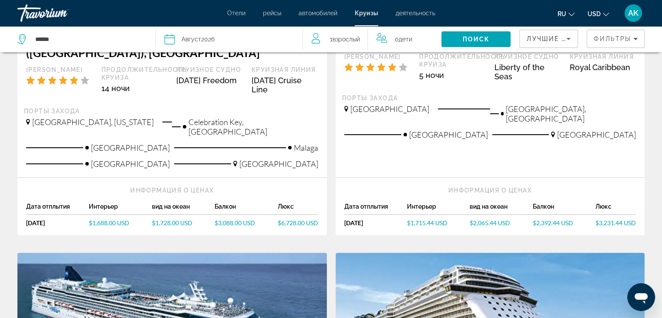
click at [177, 219] on span "$1,728.00 USD" at bounding box center [172, 222] width 40 height 7
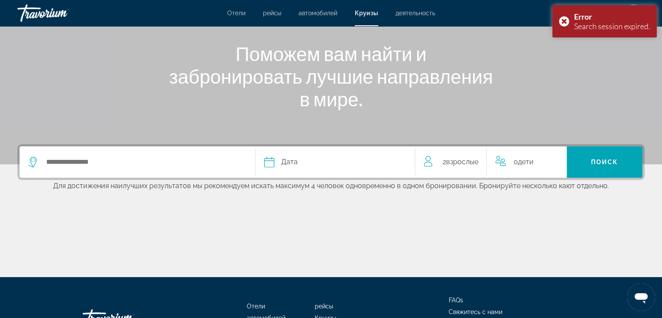
scroll to position [131, 0]
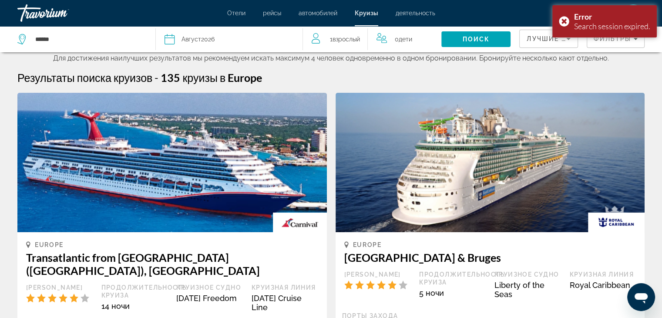
click at [336, 37] on span "Взрослый" at bounding box center [346, 39] width 27 height 7
click at [364, 39] on icon "Increment adults" at bounding box center [364, 38] width 8 height 8
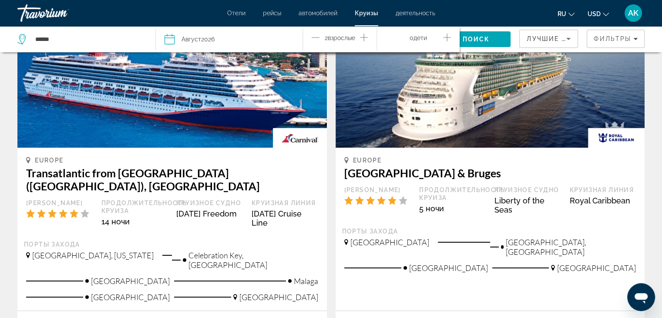
scroll to position [174, 0]
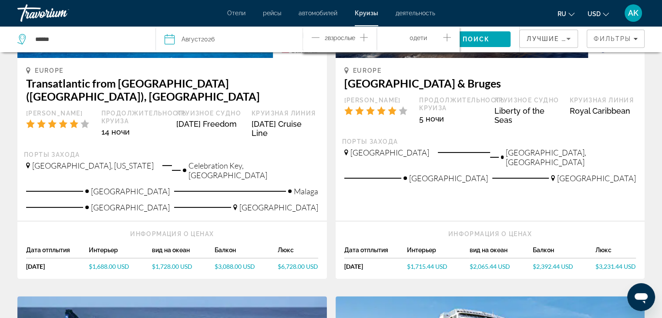
click at [169, 262] on span "$1,728.00 USD" at bounding box center [172, 265] width 40 height 7
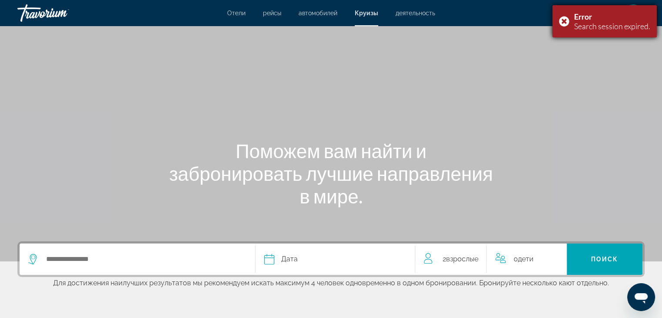
click at [562, 20] on div "Error Search session expired." at bounding box center [604, 21] width 104 height 32
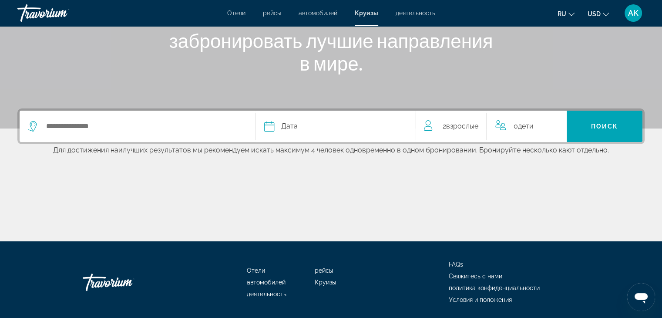
scroll to position [162, 0]
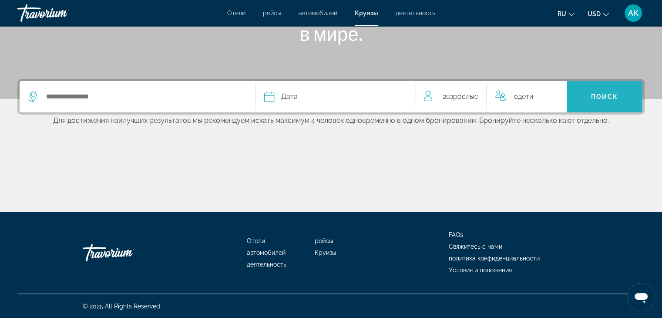
click at [623, 94] on span "Search" at bounding box center [605, 96] width 76 height 21
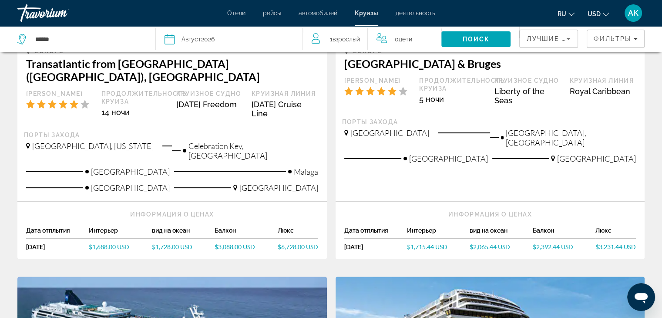
scroll to position [174, 0]
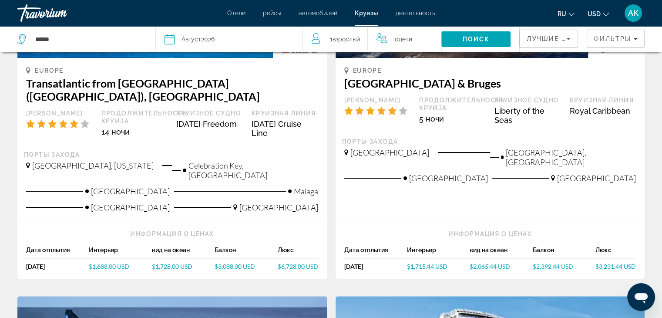
click at [430, 262] on span "$1,715.44 USD" at bounding box center [427, 265] width 40 height 7
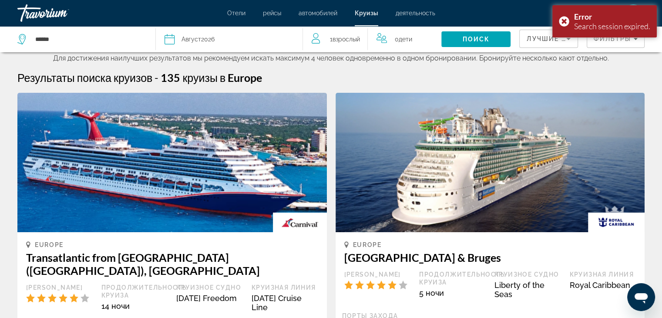
click at [333, 37] on span "1 Взрослый Взрослые" at bounding box center [345, 39] width 30 height 12
click at [333, 37] on span "Взрослый" at bounding box center [340, 37] width 27 height 7
click at [489, 36] on span "Поиск" at bounding box center [476, 39] width 27 height 7
click at [560, 22] on div "Error Search session expired." at bounding box center [604, 21] width 104 height 32
